Goal: Task Accomplishment & Management: Complete application form

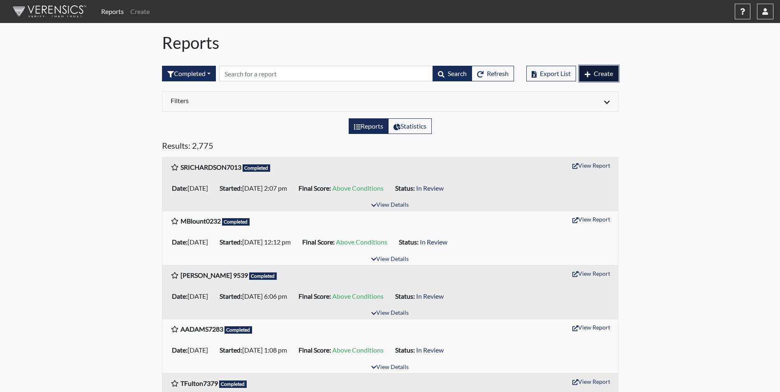
click at [602, 76] on span "Create" at bounding box center [603, 73] width 19 height 8
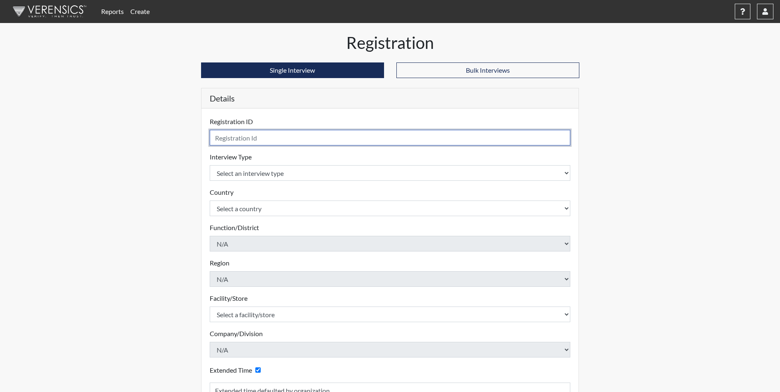
click at [267, 137] on input "text" at bounding box center [390, 138] width 361 height 16
type input "[PERSON_NAME] 9935"
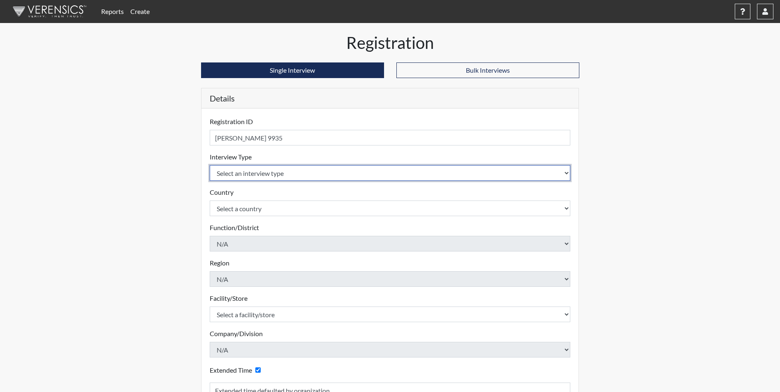
click at [286, 175] on select "Select an interview type Corrections Pre-Employment" at bounding box center [390, 173] width 361 height 16
select select "ff733e93-e1bf-11ea-9c9f-0eff0cf7eb8f"
click at [210, 165] on select "Select an interview type Corrections Pre-Employment" at bounding box center [390, 173] width 361 height 16
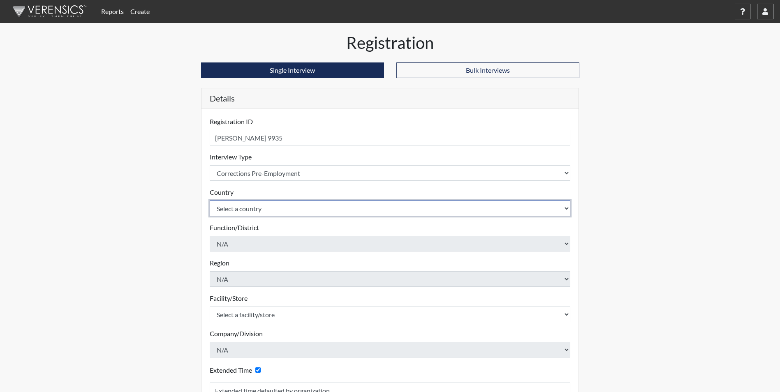
drag, startPoint x: 273, startPoint y: 208, endPoint x: 271, endPoint y: 217, distance: 8.3
click at [273, 208] on select "Select a country [GEOGRAPHIC_DATA] [GEOGRAPHIC_DATA]" at bounding box center [390, 209] width 361 height 16
select select "united-states-of-[GEOGRAPHIC_DATA]"
click at [210, 201] on select "Select a country [GEOGRAPHIC_DATA] [GEOGRAPHIC_DATA]" at bounding box center [390, 209] width 361 height 16
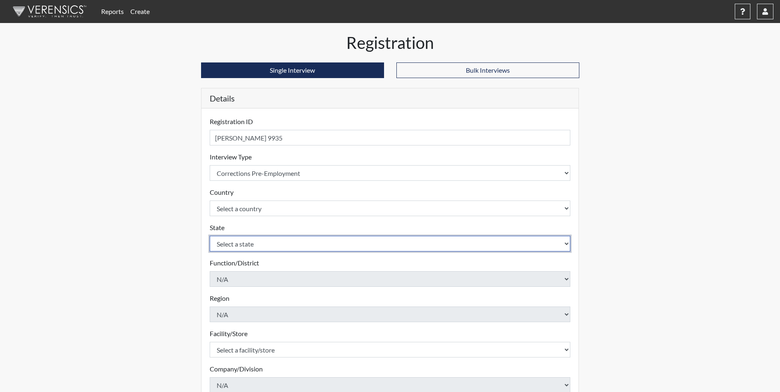
drag, startPoint x: 266, startPoint y: 243, endPoint x: 265, endPoint y: 251, distance: 7.5
click at [266, 243] on select "Select a state [US_STATE] [US_STATE] [US_STATE] [US_STATE] [US_STATE] [US_STATE…" at bounding box center [390, 244] width 361 height 16
select select "SC"
click at [210, 236] on select "Select a state [US_STATE] [US_STATE] [US_STATE] [US_STATE] [US_STATE] [US_STATE…" at bounding box center [390, 244] width 361 height 16
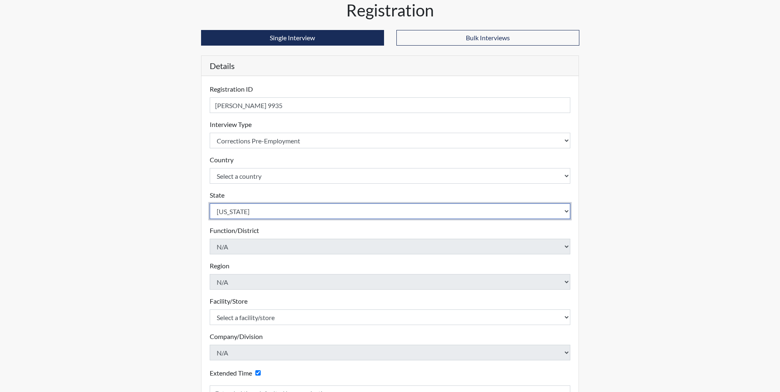
scroll to position [82, 0]
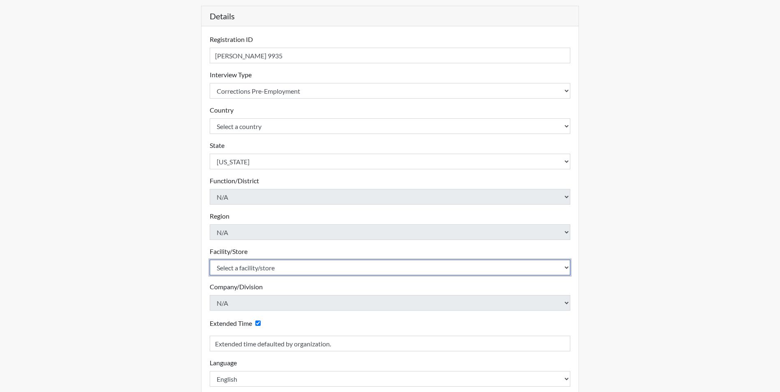
click at [245, 269] on select "Select a facility/store [GEOGRAPHIC_DATA] CI Broad River CI [PERSON_NAME] CI Di…" at bounding box center [390, 268] width 361 height 16
select select "d25ccce7-56e4-4ac3-94d1-4a6dbae4e778"
click at [210, 260] on select "Select a facility/store [GEOGRAPHIC_DATA] CI Broad River CI [PERSON_NAME] CI Di…" at bounding box center [390, 268] width 361 height 16
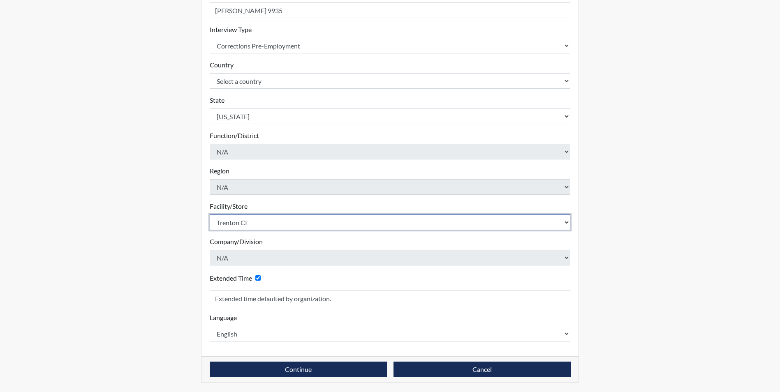
scroll to position [128, 0]
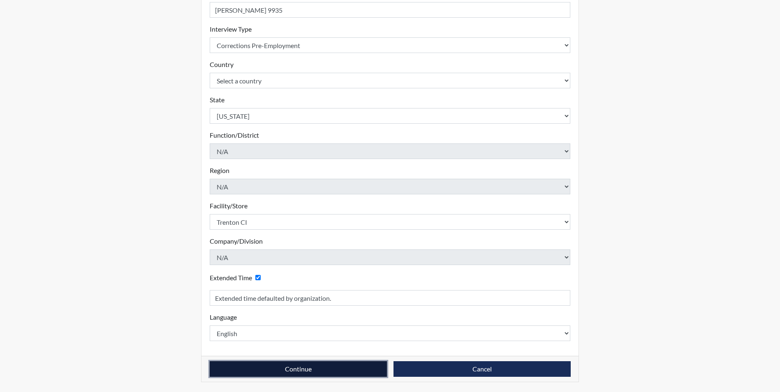
click at [294, 372] on button "Continue" at bounding box center [298, 369] width 177 height 16
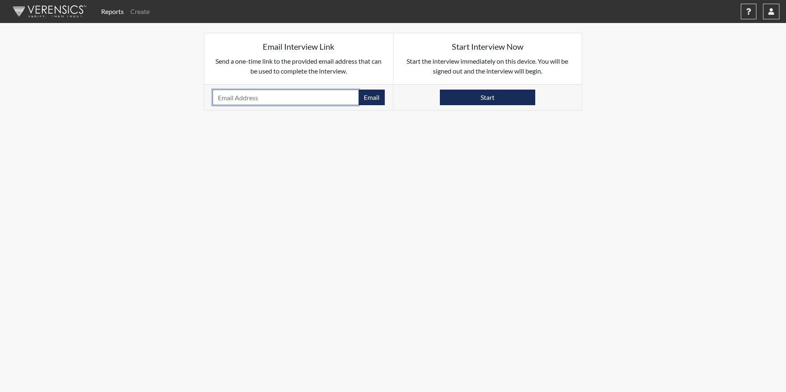
click at [227, 98] on input "email" at bounding box center [286, 98] width 146 height 16
paste input "[EMAIL_ADDRESS][DOMAIN_NAME]"
type input "[EMAIL_ADDRESS][DOMAIN_NAME]"
click at [367, 98] on button "Email" at bounding box center [371, 98] width 26 height 16
